Goal: Task Accomplishment & Management: Complete application form

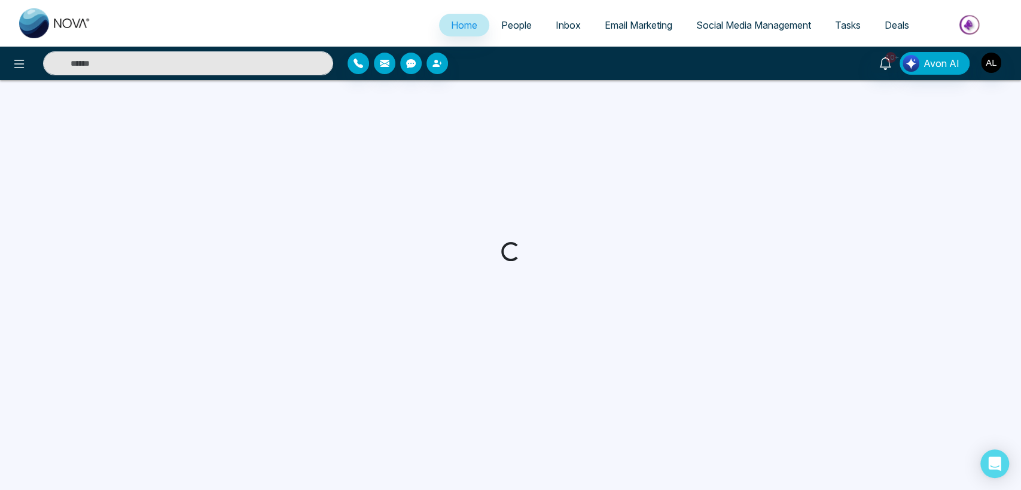
select select "*"
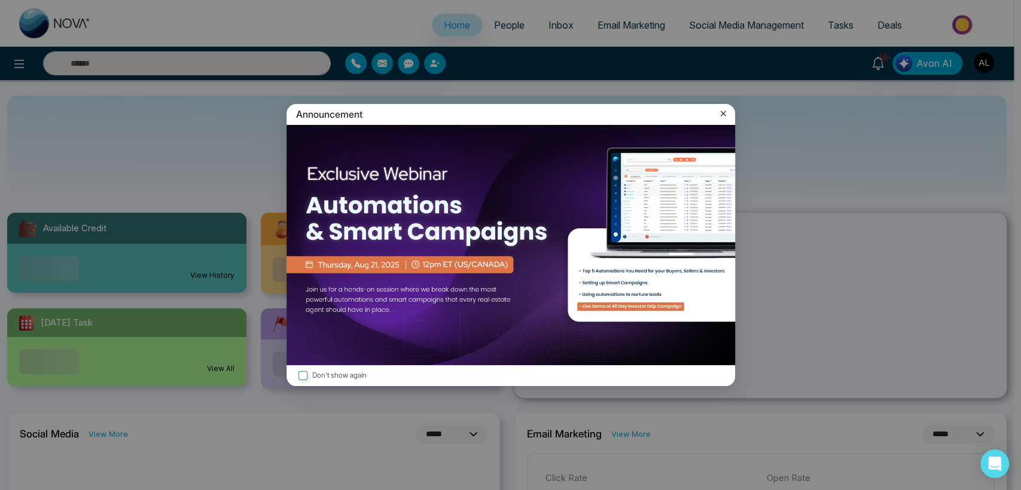
click at [719, 114] on icon at bounding box center [723, 114] width 12 height 12
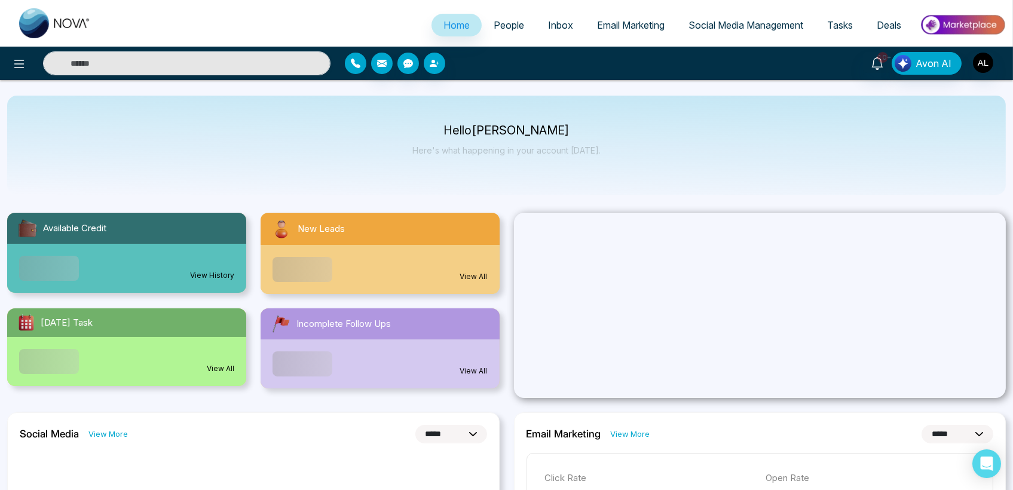
click at [347, 61] on button "button" at bounding box center [356, 64] width 22 height 22
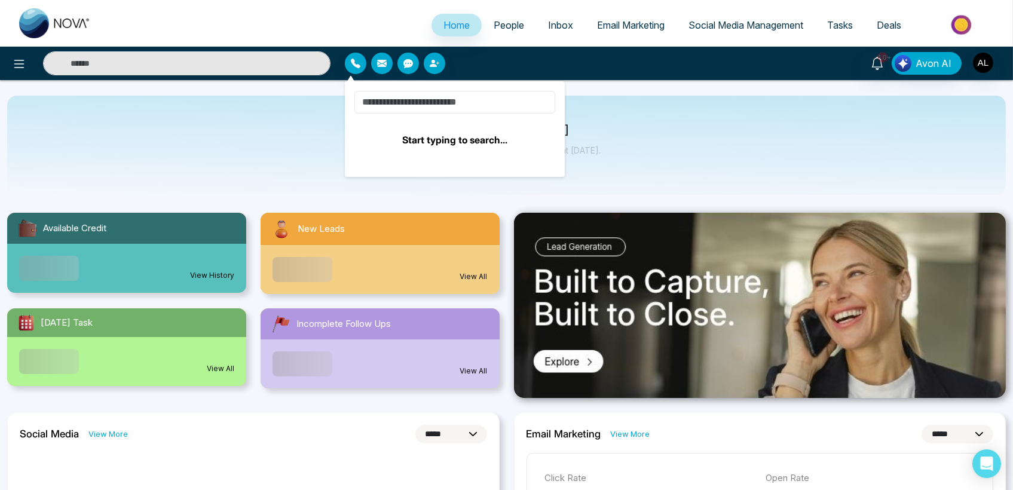
click at [391, 100] on input at bounding box center [455, 102] width 201 height 23
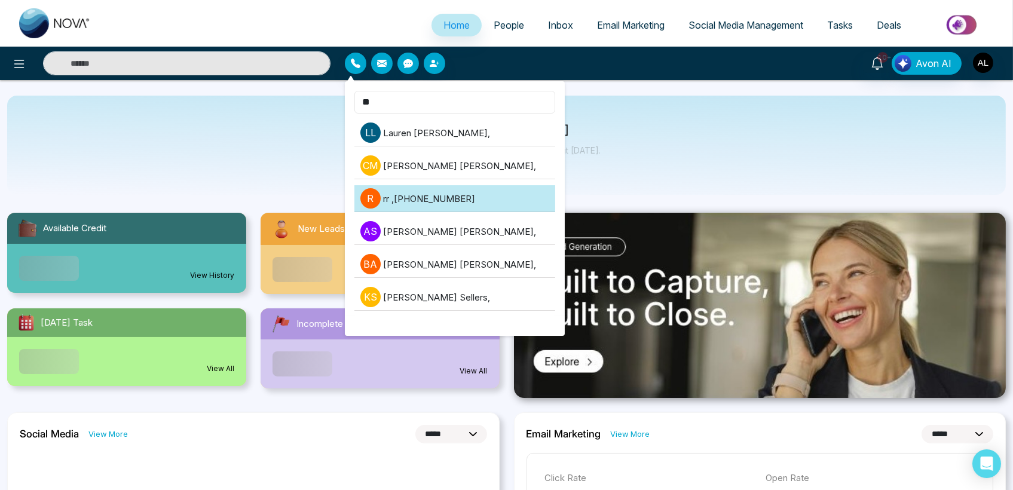
type input "**"
click at [406, 195] on li "r rr , +918421020309" at bounding box center [455, 198] width 201 height 27
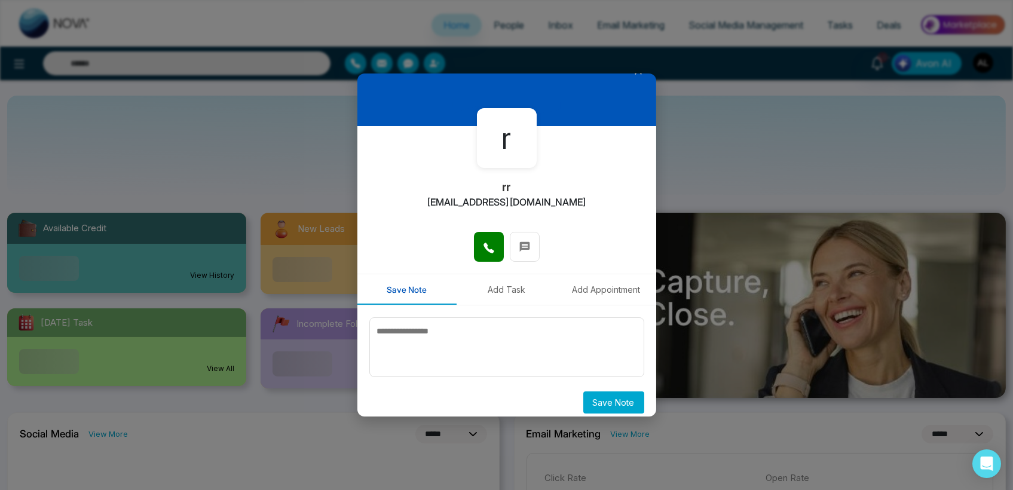
scroll to position [28, 0]
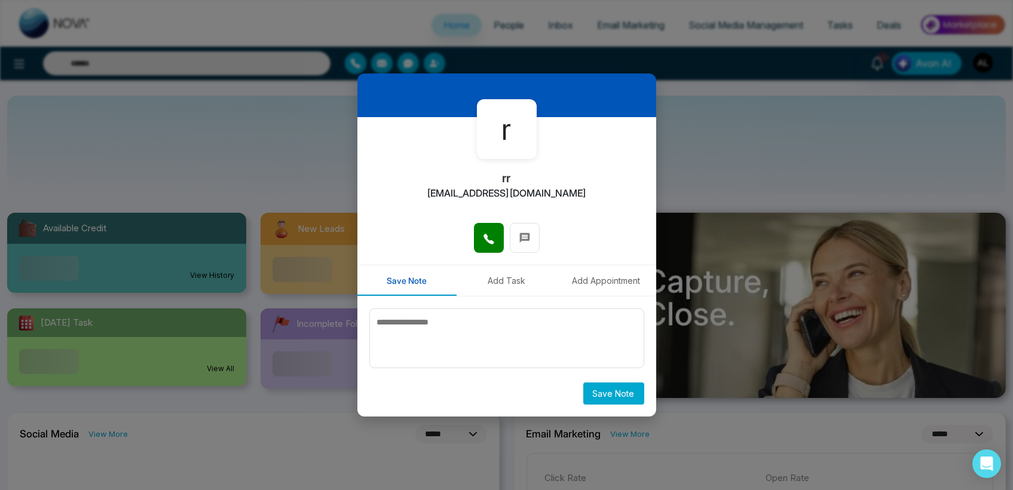
click at [509, 279] on button "Add Task" at bounding box center [507, 280] width 100 height 30
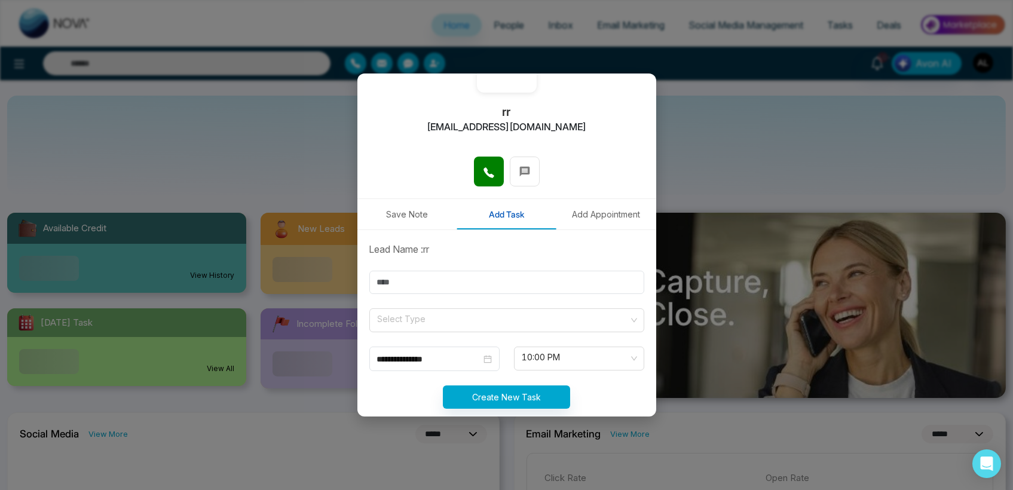
scroll to position [112, 0]
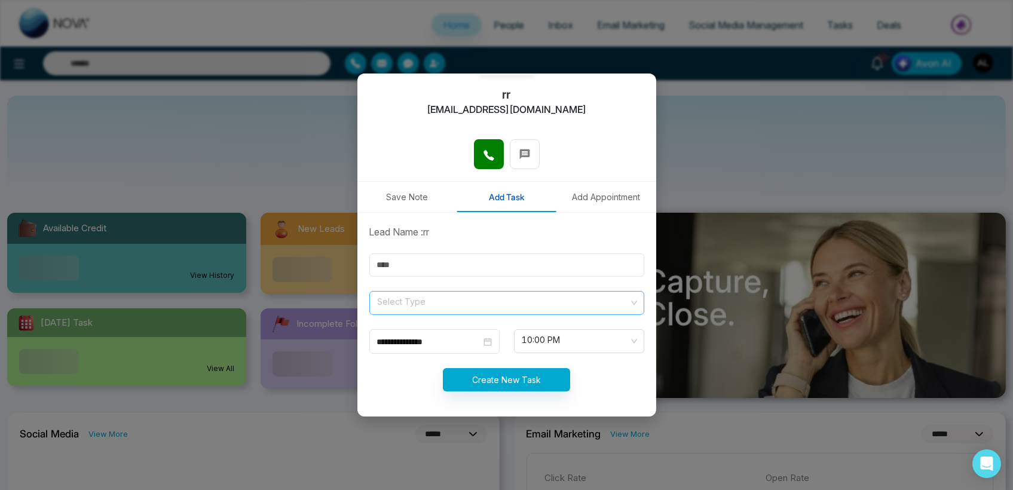
click at [406, 295] on input "search" at bounding box center [503, 301] width 252 height 18
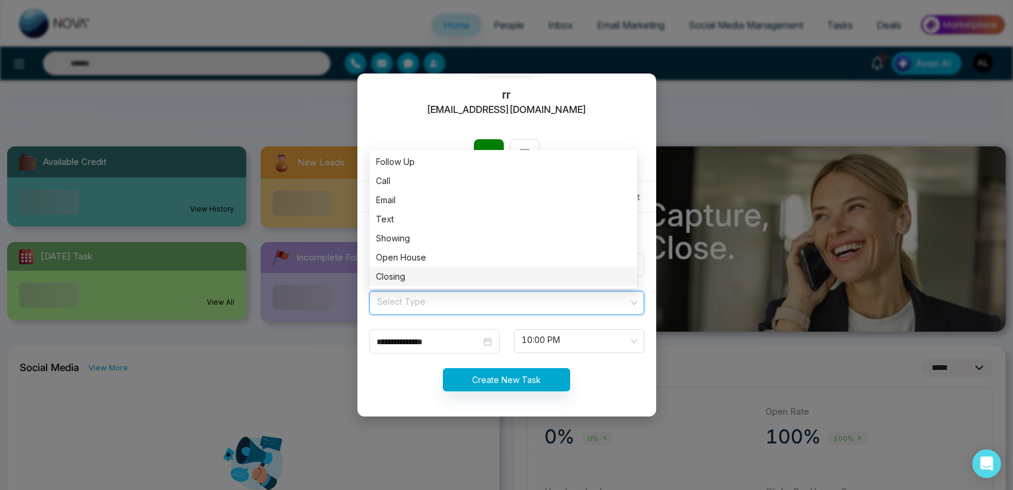
scroll to position [133, 0]
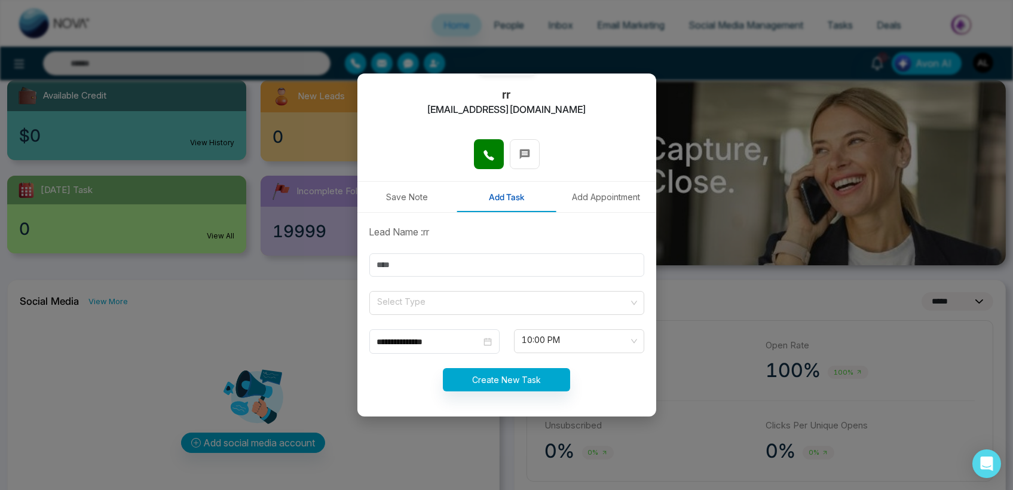
click at [389, 375] on div "Create New Task" at bounding box center [506, 379] width 289 height 23
click at [501, 386] on button "Create New Task" at bounding box center [506, 379] width 127 height 23
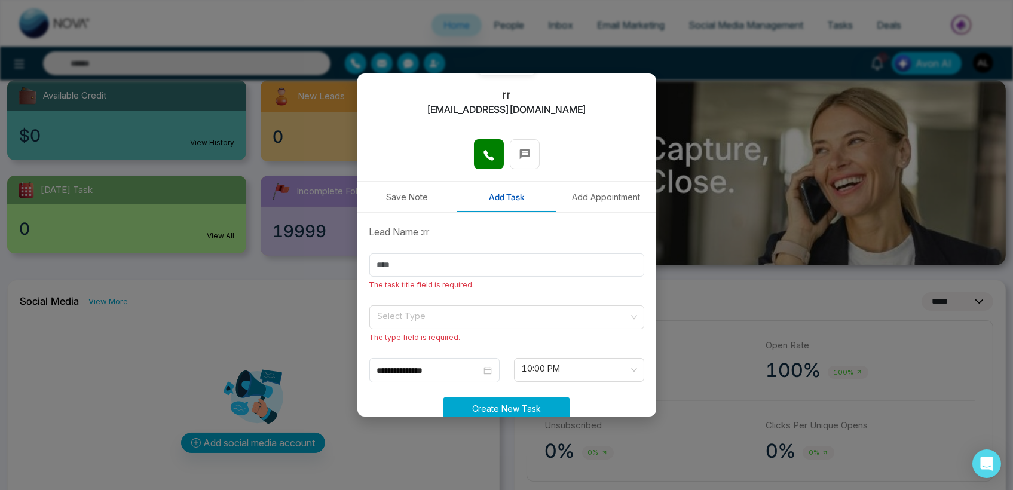
scroll to position [141, 0]
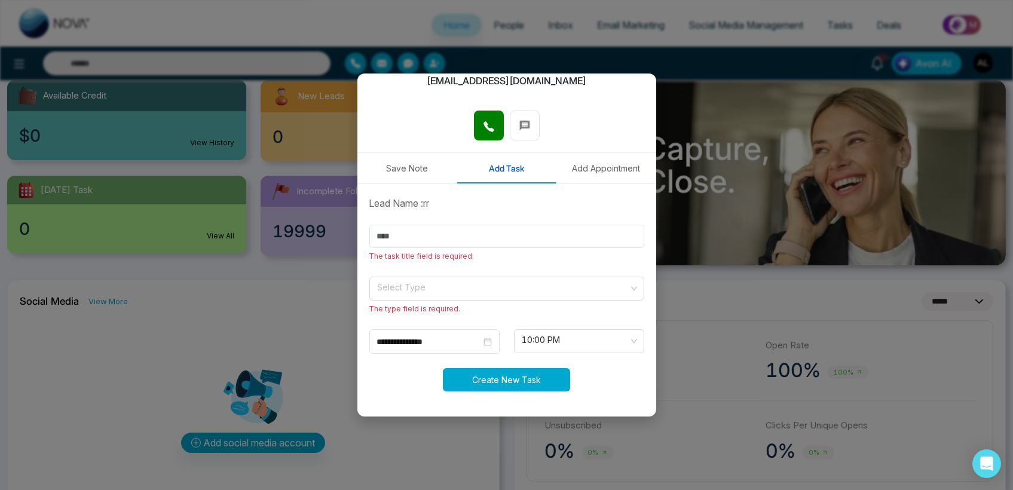
click at [490, 368] on button "Create New Task" at bounding box center [506, 379] width 127 height 23
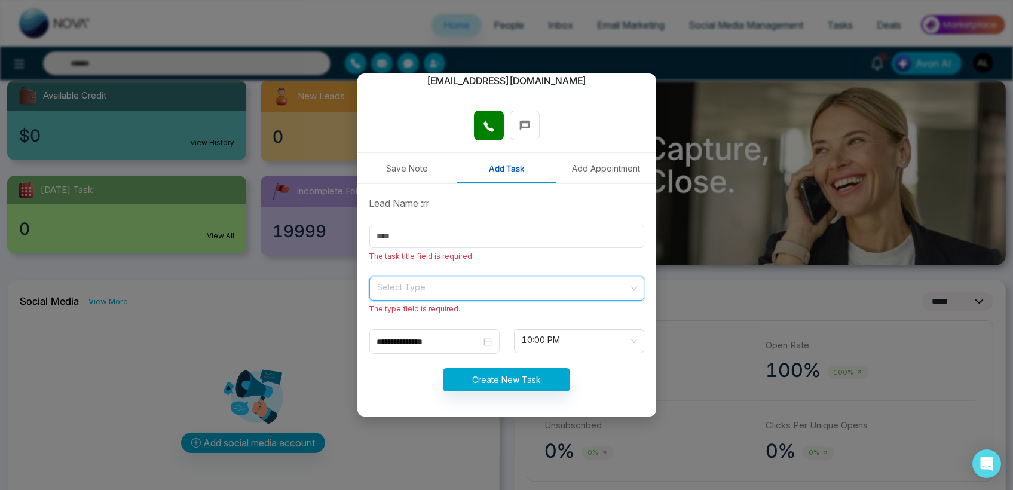
click at [416, 288] on input "search" at bounding box center [503, 286] width 252 height 18
click at [414, 293] on input "search" at bounding box center [503, 286] width 252 height 18
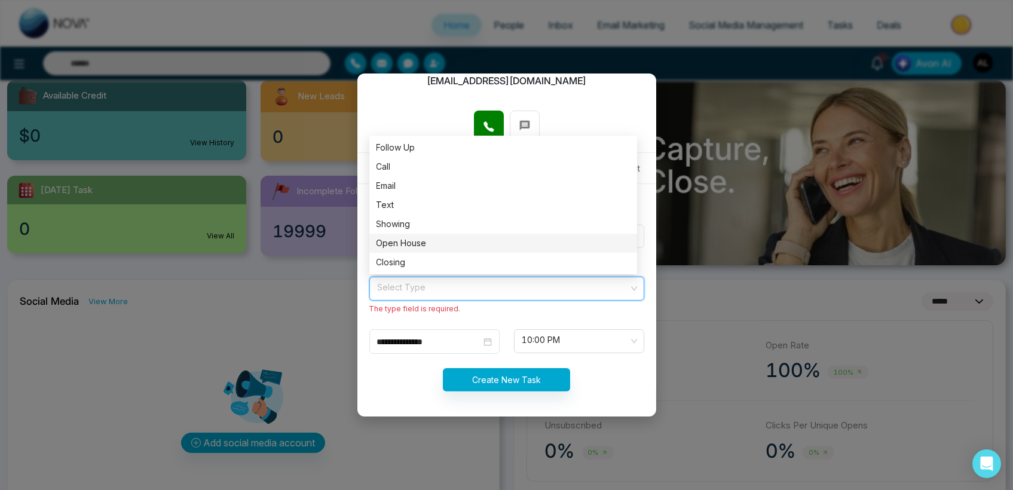
click at [393, 239] on div "Open House" at bounding box center [504, 243] width 254 height 13
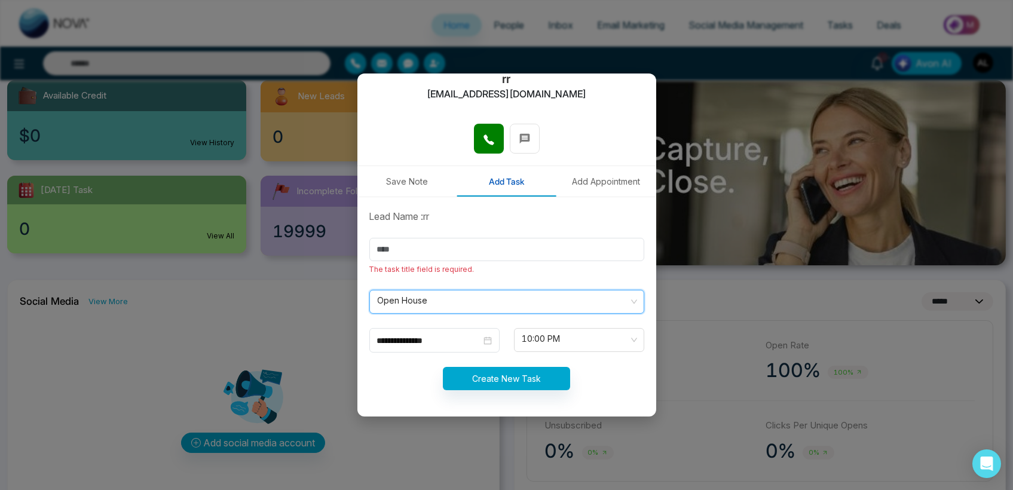
scroll to position [127, 0]
click at [431, 340] on input "**********" at bounding box center [429, 341] width 104 height 13
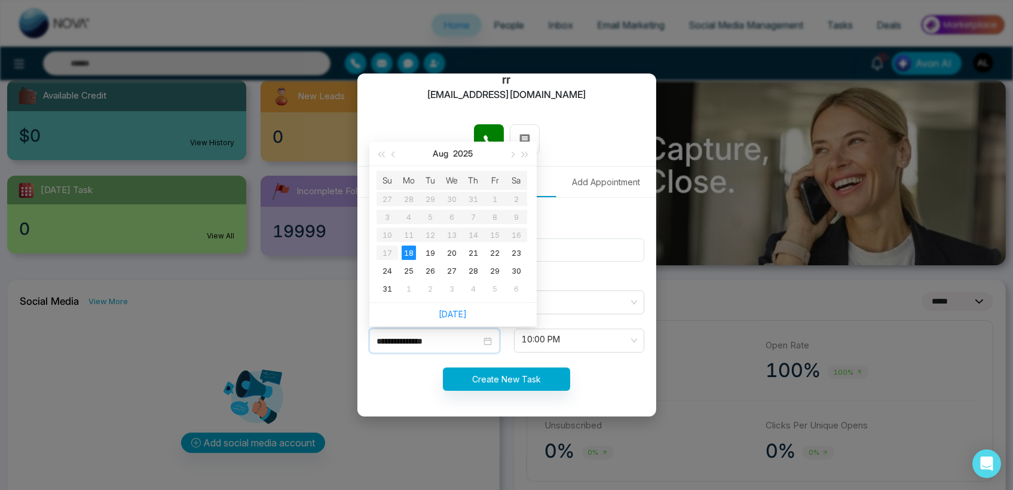
type input "**********"
click at [416, 240] on table "Su Mo Tu We Th Fr Sa 27 28 29 30 31 1 2 3 4 5 6 7 8 9 10 11 12 13 14 15 16 17 1…" at bounding box center [452, 234] width 151 height 127
click at [408, 246] on div "18" at bounding box center [409, 253] width 14 height 14
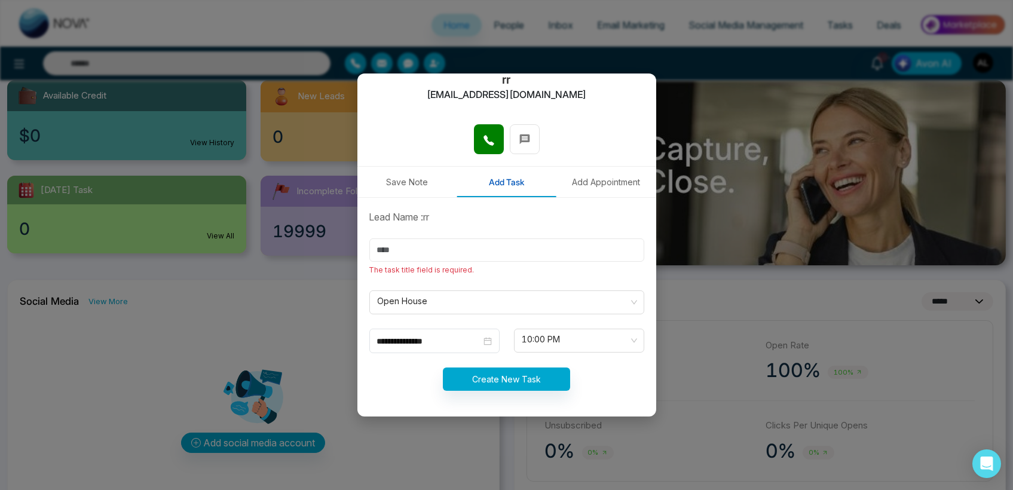
click at [405, 255] on input "text" at bounding box center [507, 250] width 275 height 23
type input "******"
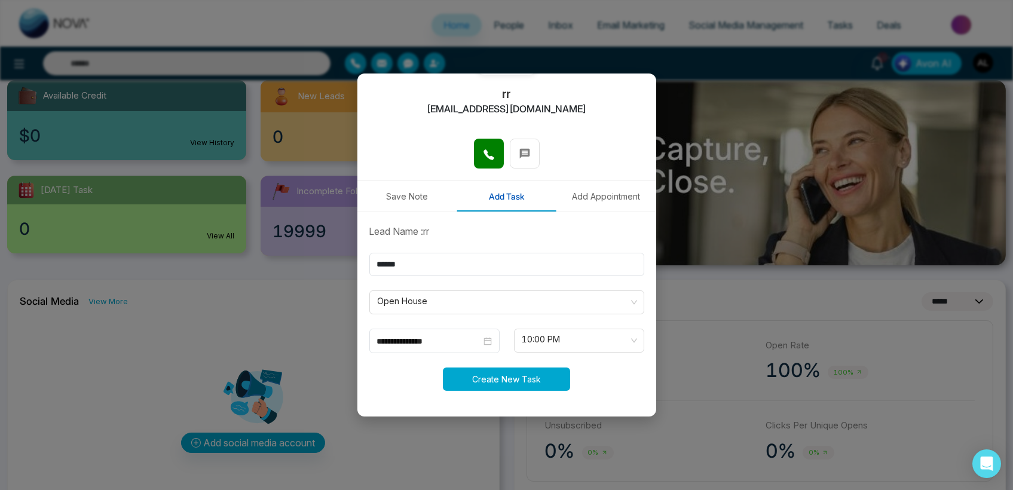
click at [517, 373] on button "Create New Task" at bounding box center [506, 379] width 127 height 23
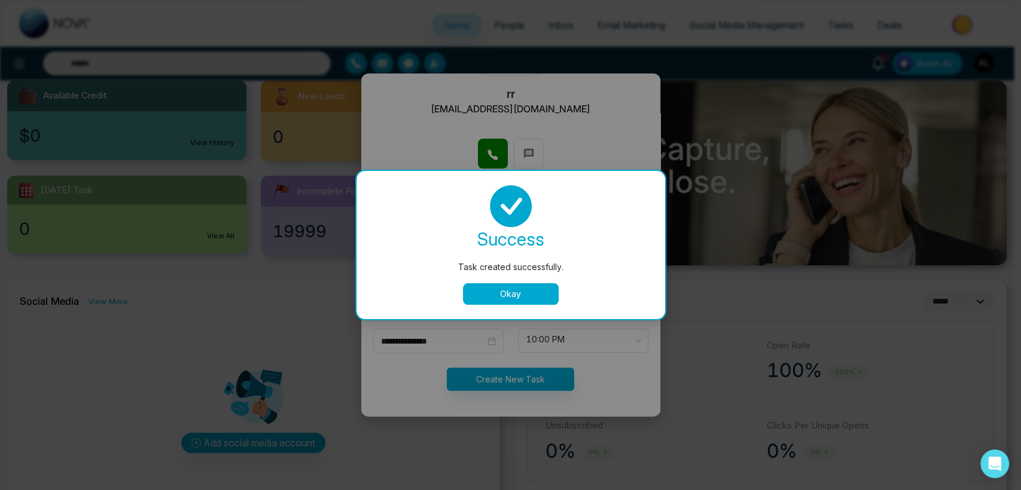
click at [502, 297] on button "Okay" at bounding box center [511, 294] width 96 height 22
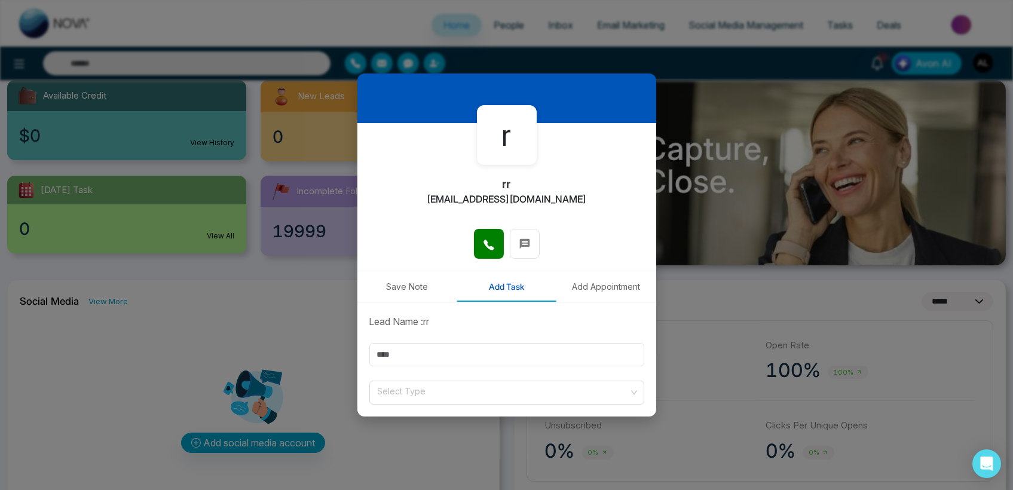
scroll to position [0, 0]
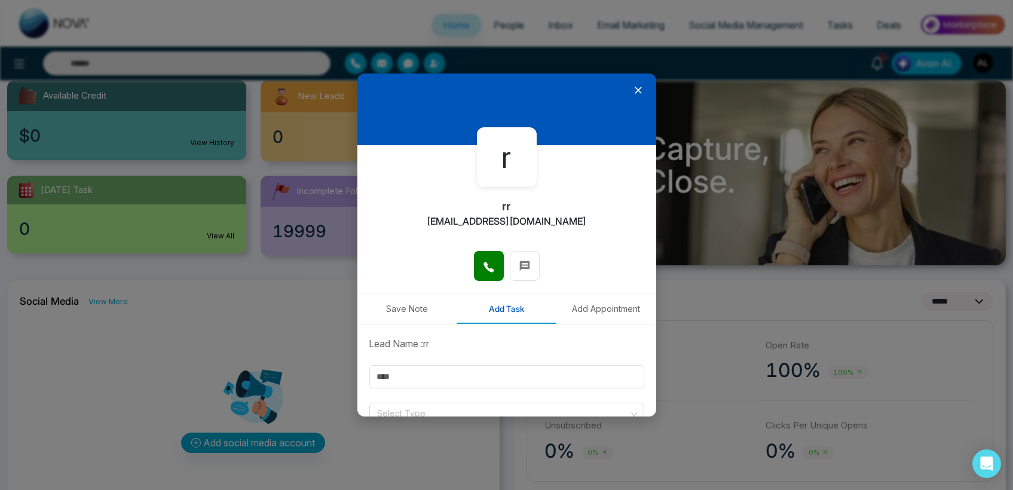
click at [634, 84] on icon at bounding box center [639, 90] width 12 height 12
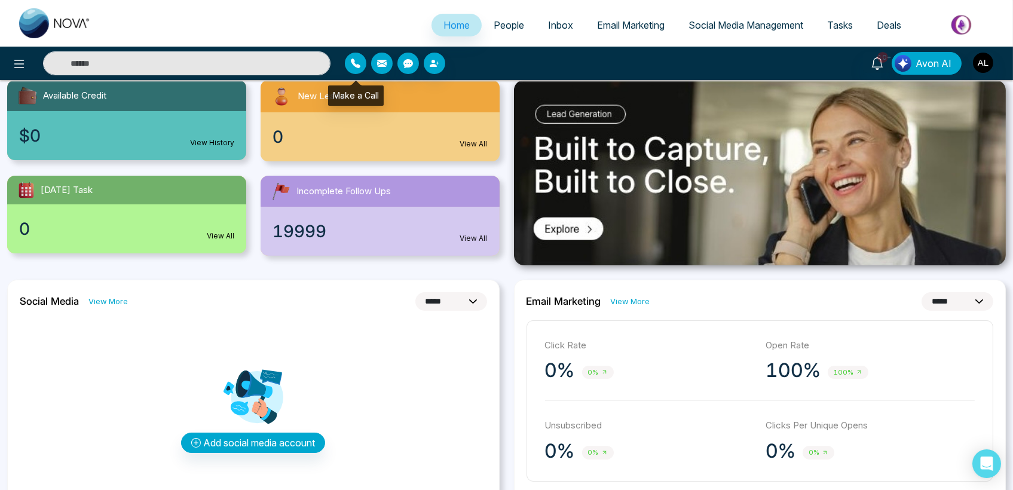
click at [362, 65] on button "button" at bounding box center [356, 64] width 22 height 22
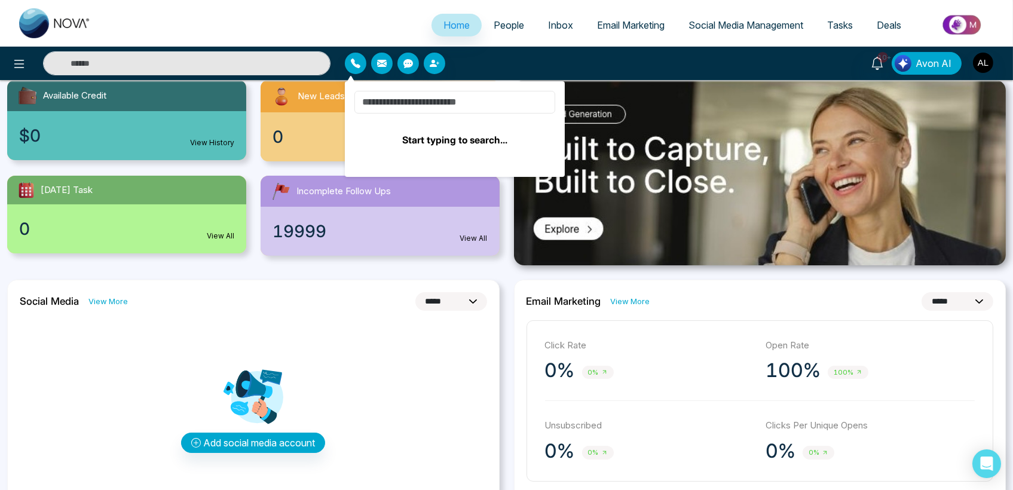
click at [402, 110] on input at bounding box center [455, 102] width 201 height 23
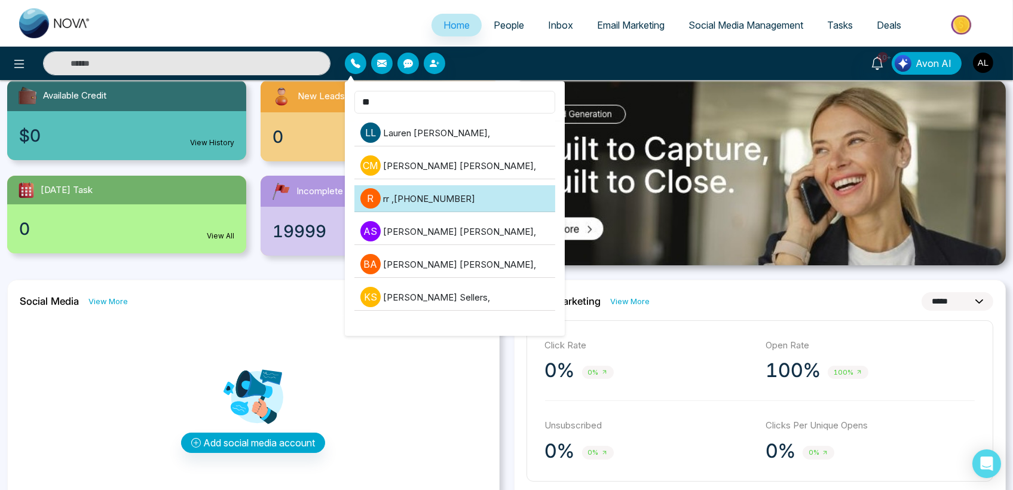
type input "**"
click at [420, 202] on li "r rr , +918421020309" at bounding box center [455, 198] width 201 height 27
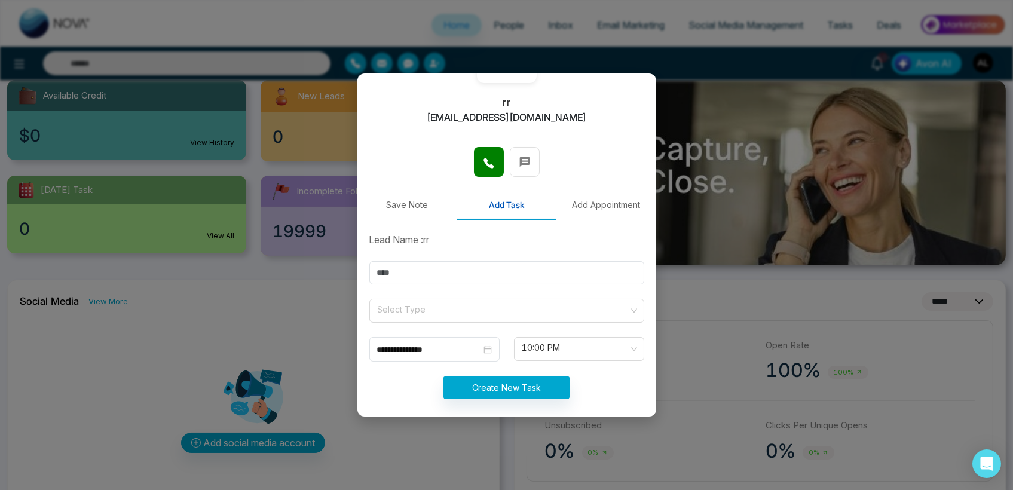
scroll to position [112, 0]
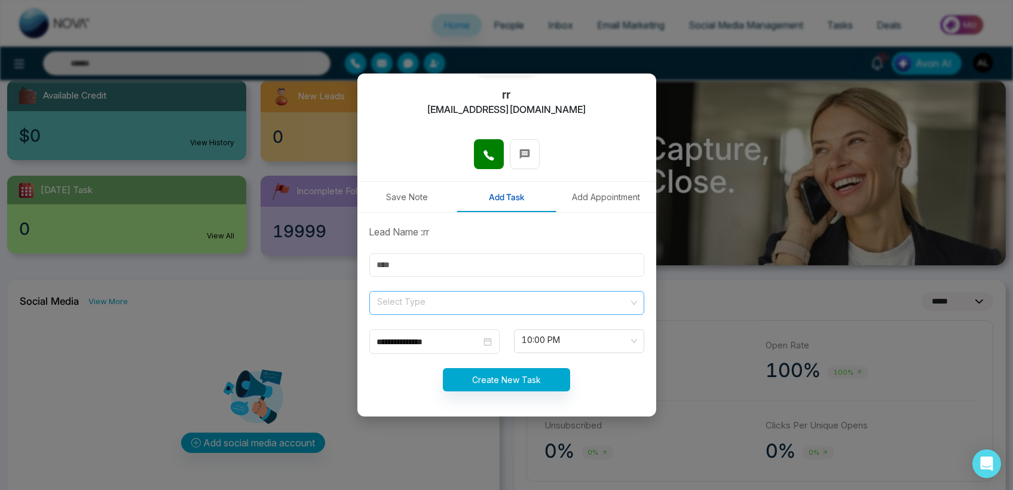
click at [407, 297] on input "search" at bounding box center [503, 301] width 252 height 18
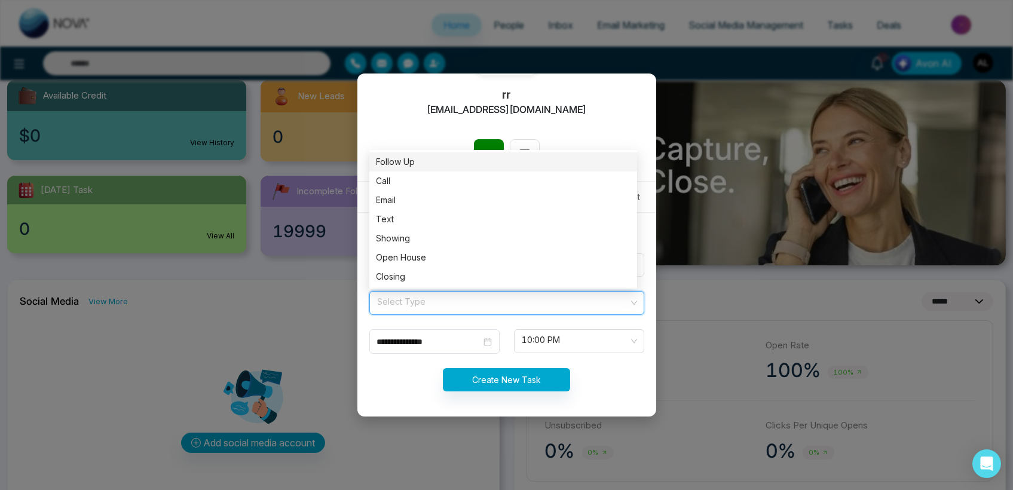
click at [402, 160] on div "Follow Up" at bounding box center [504, 161] width 254 height 13
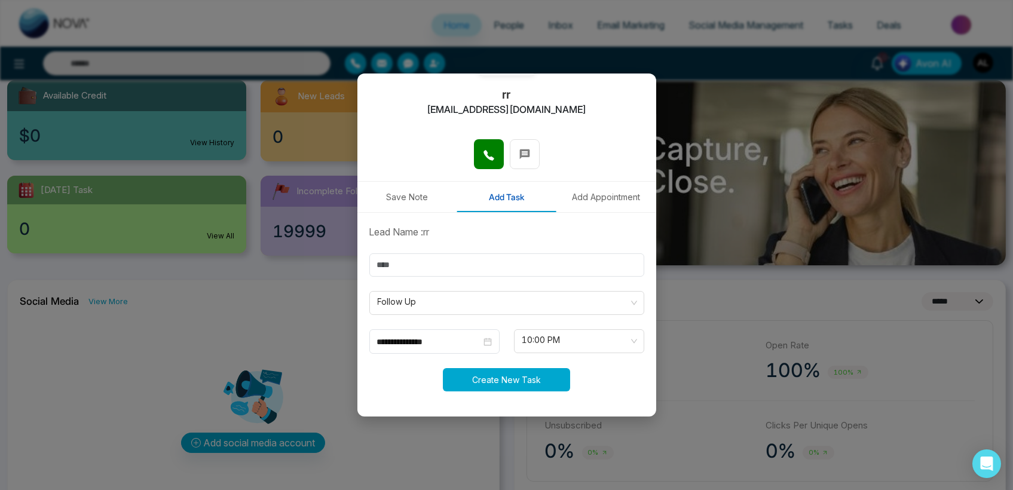
click at [479, 387] on button "Create New Task" at bounding box center [506, 379] width 127 height 23
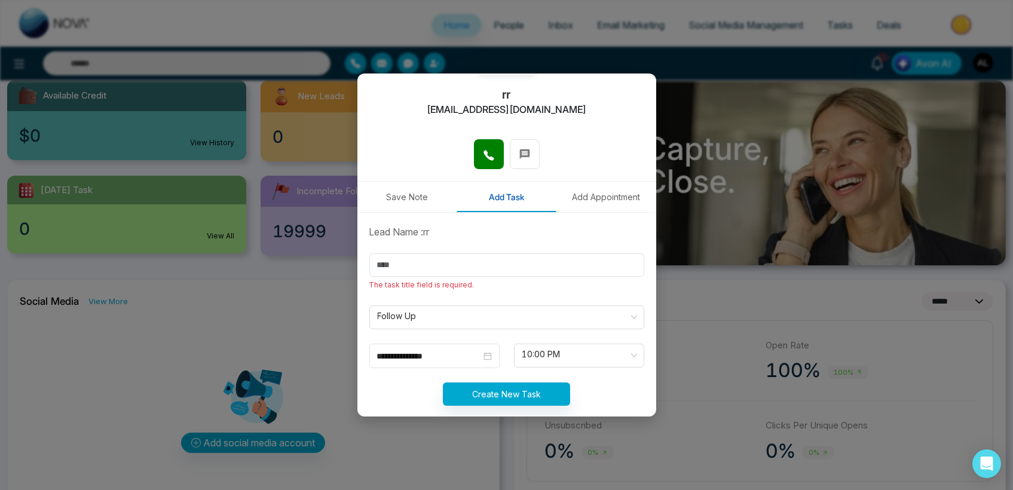
click at [402, 246] on form "**********" at bounding box center [506, 323] width 289 height 196
click at [406, 267] on input "text" at bounding box center [507, 265] width 275 height 23
type input "****"
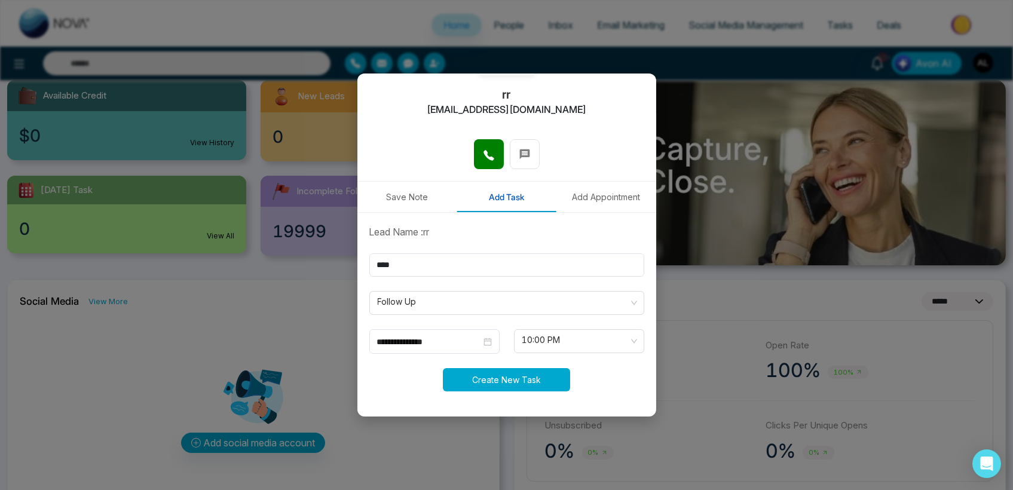
click at [509, 382] on button "Create New Task" at bounding box center [506, 379] width 127 height 23
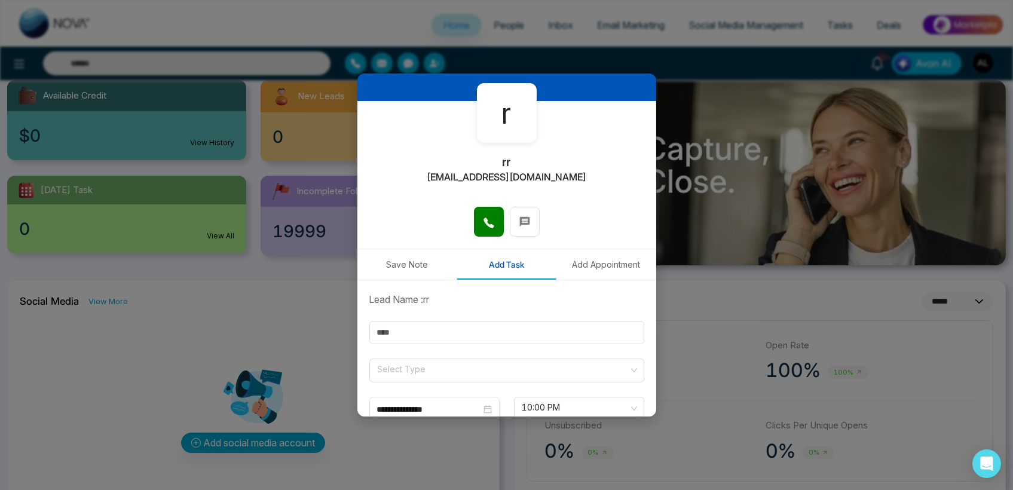
scroll to position [0, 0]
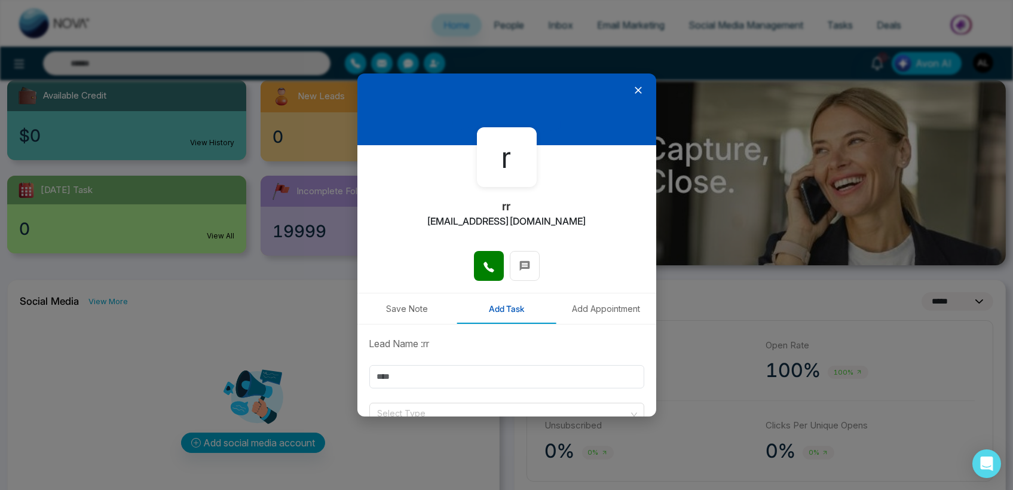
click at [633, 91] on icon at bounding box center [639, 90] width 12 height 12
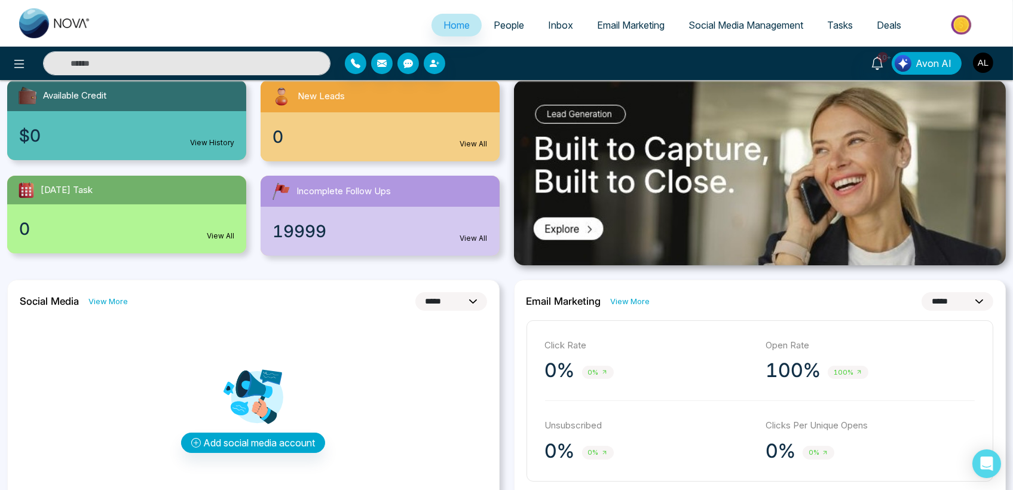
click at [981, 59] on img "button" at bounding box center [983, 63] width 20 height 20
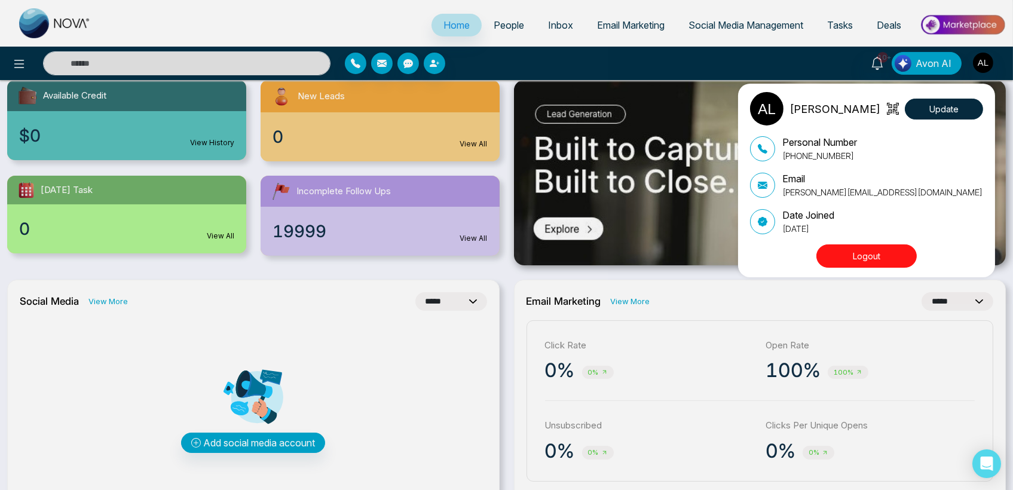
click at [828, 268] on div "Logout" at bounding box center [866, 257] width 233 height 25
click at [837, 248] on button "Logout" at bounding box center [867, 256] width 100 height 23
